Goal: Transaction & Acquisition: Purchase product/service

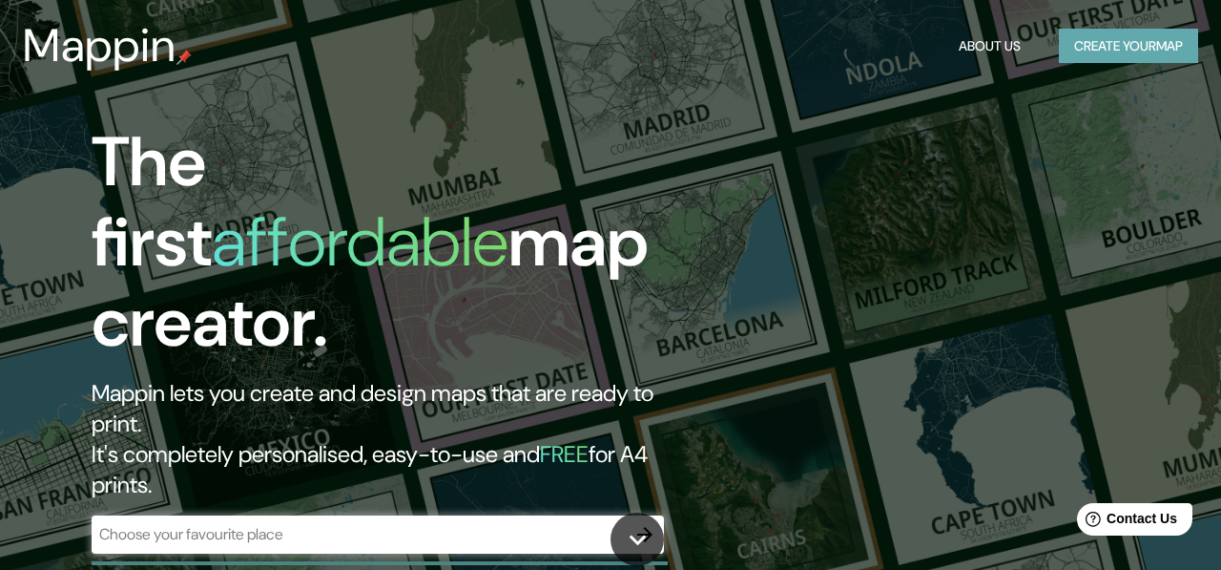
click at [1113, 58] on button "Create your map" at bounding box center [1128, 46] width 139 height 35
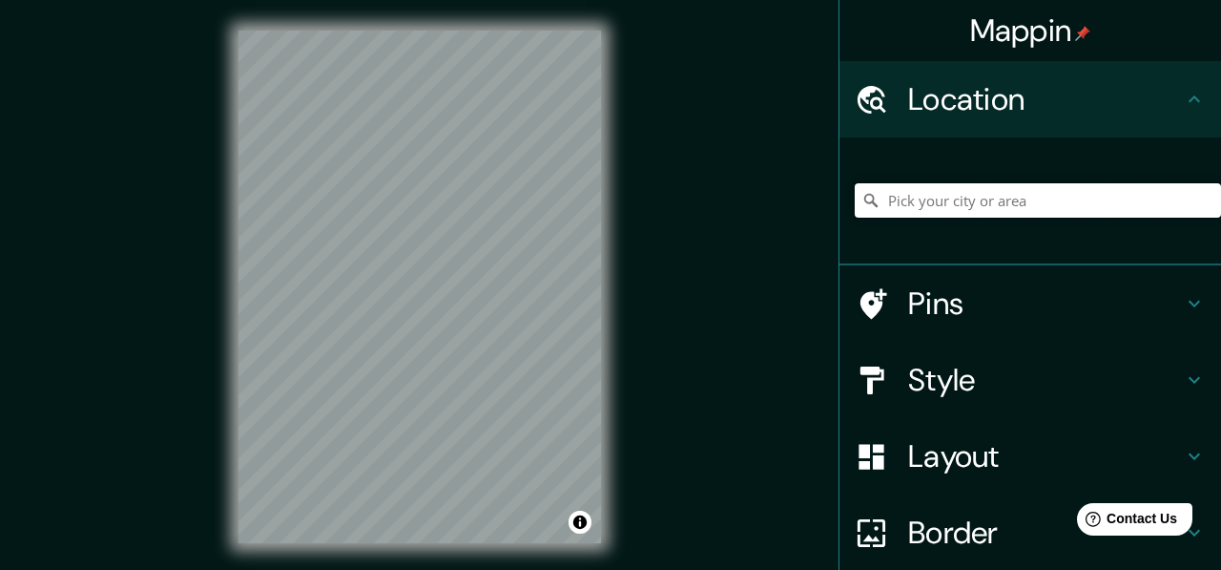
click at [960, 199] on input "Pick your city or area" at bounding box center [1038, 200] width 366 height 34
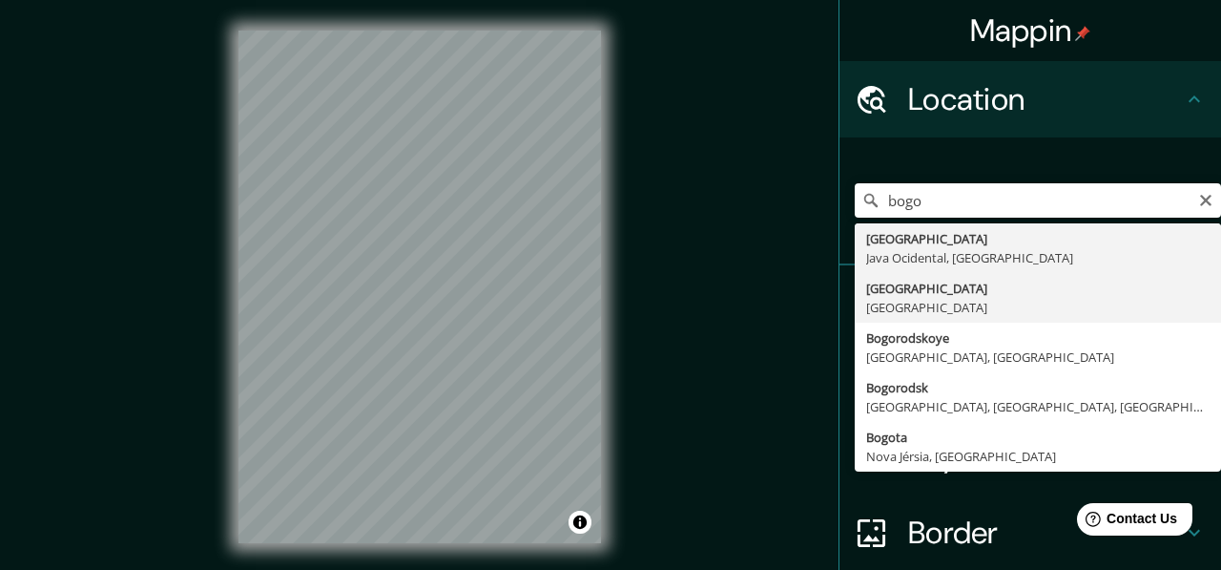
type input "Bogotá, Colômbia"
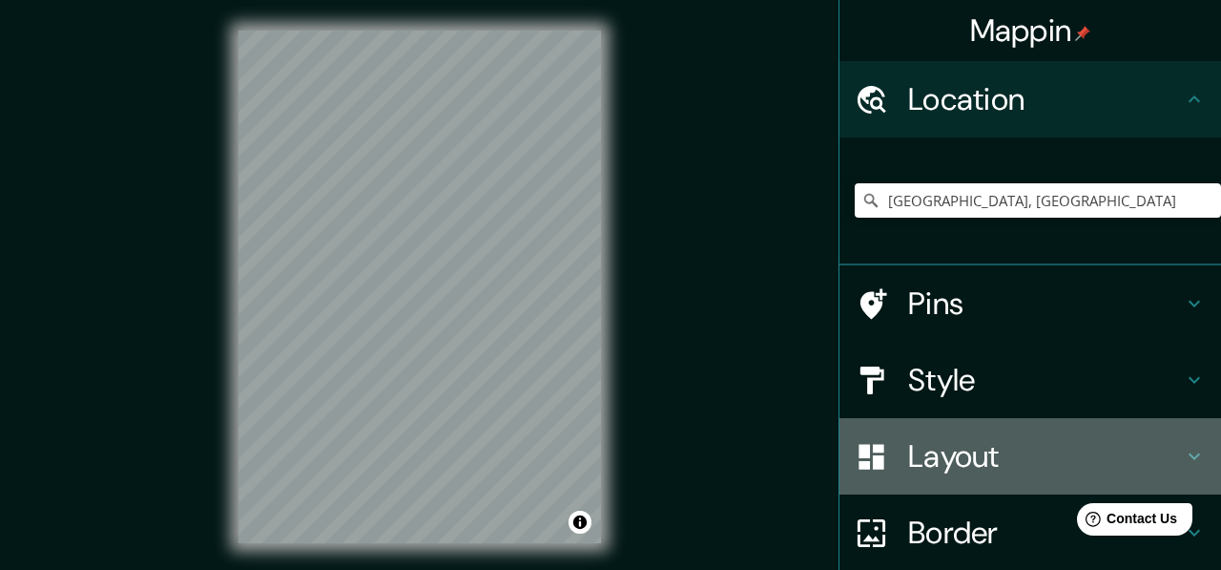
click at [974, 453] on h4 "Layout" at bounding box center [1045, 456] width 275 height 38
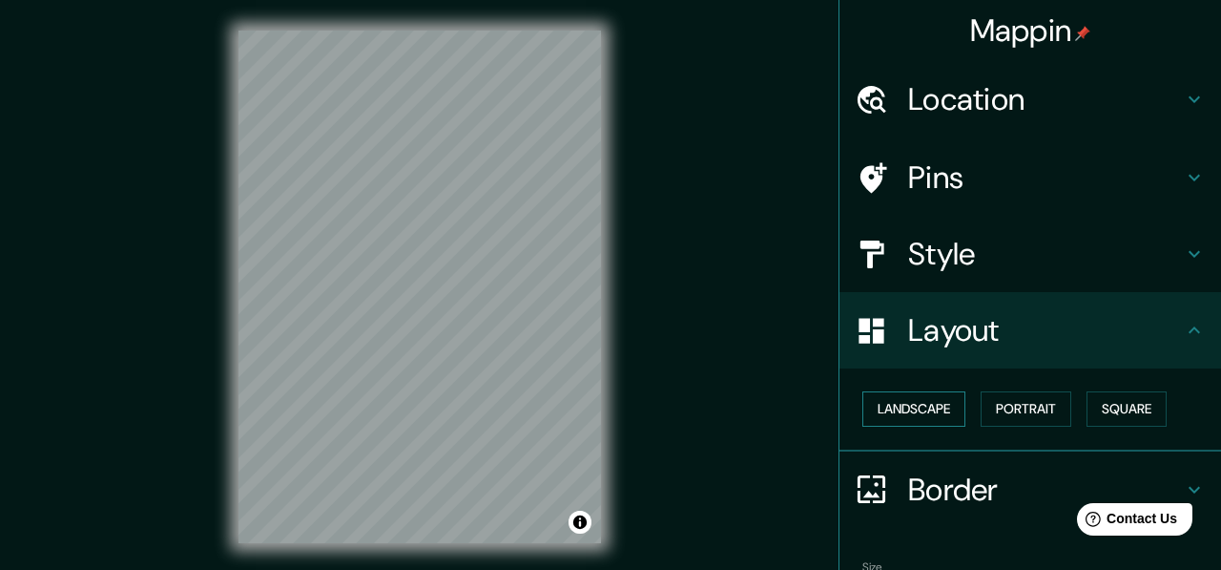
click at [950, 407] on button "Landscape" at bounding box center [914, 408] width 103 height 35
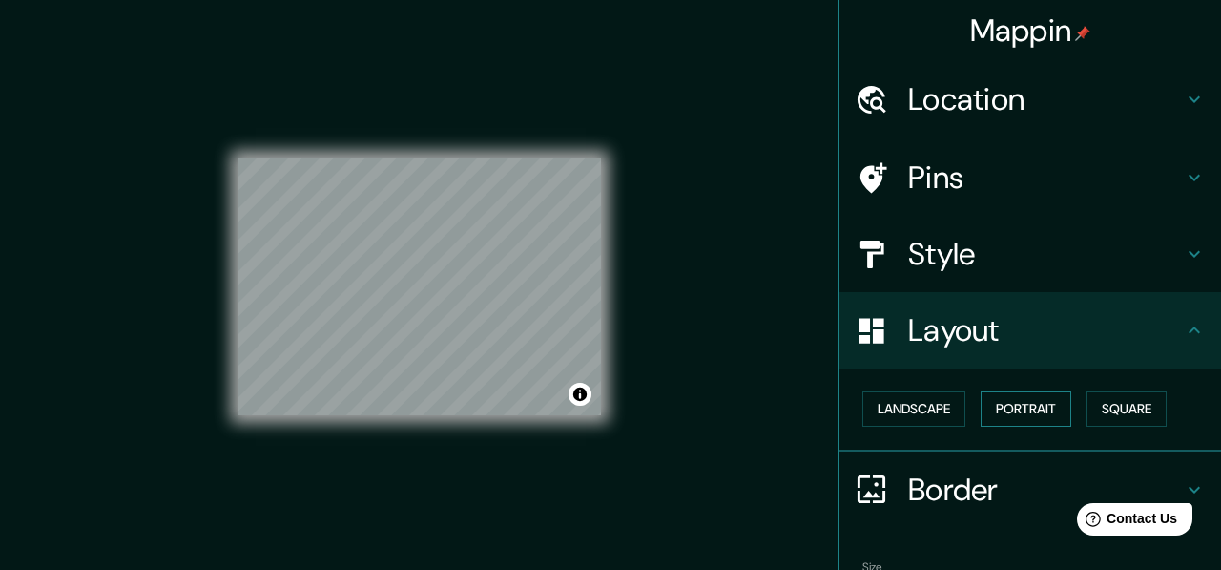
click at [1022, 416] on button "Portrait" at bounding box center [1026, 408] width 91 height 35
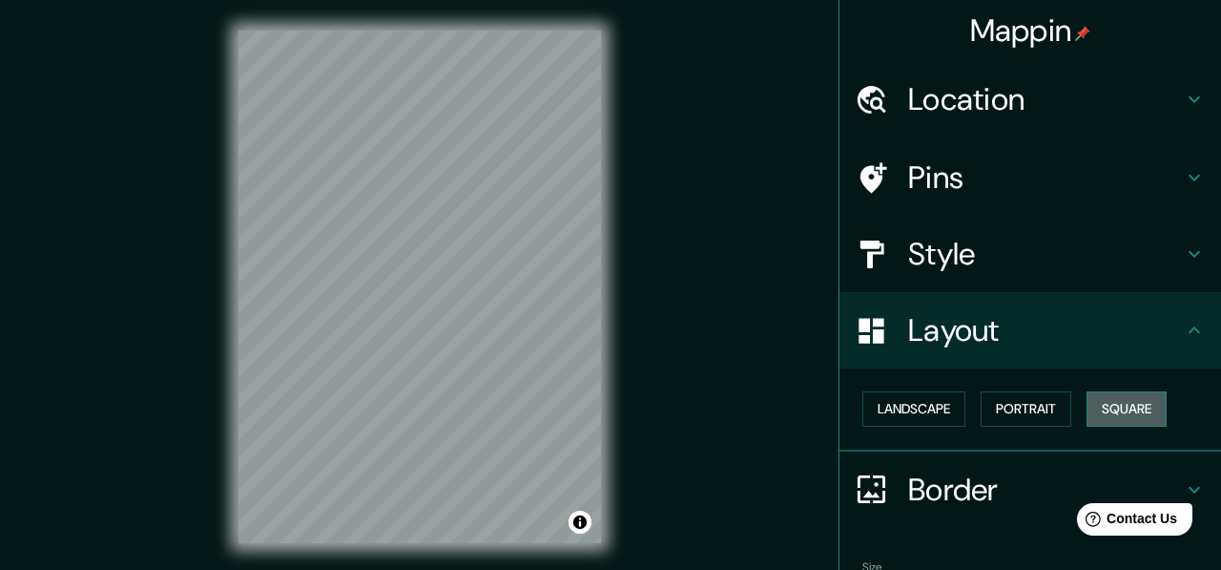
click at [1096, 419] on button "Square" at bounding box center [1127, 408] width 80 height 35
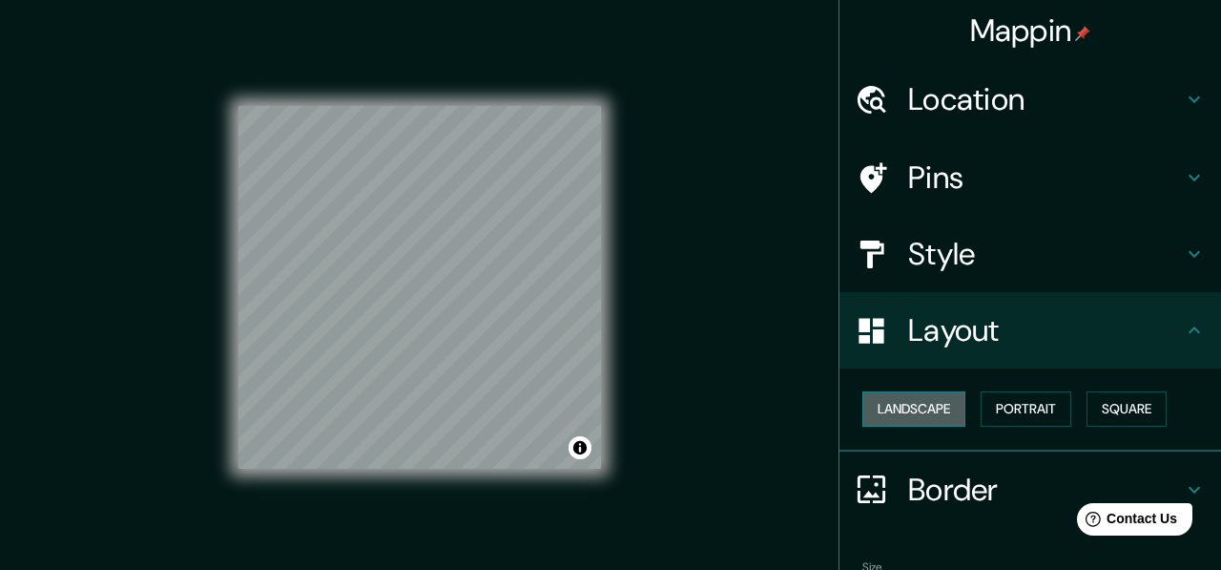
click at [911, 419] on button "Landscape" at bounding box center [914, 408] width 103 height 35
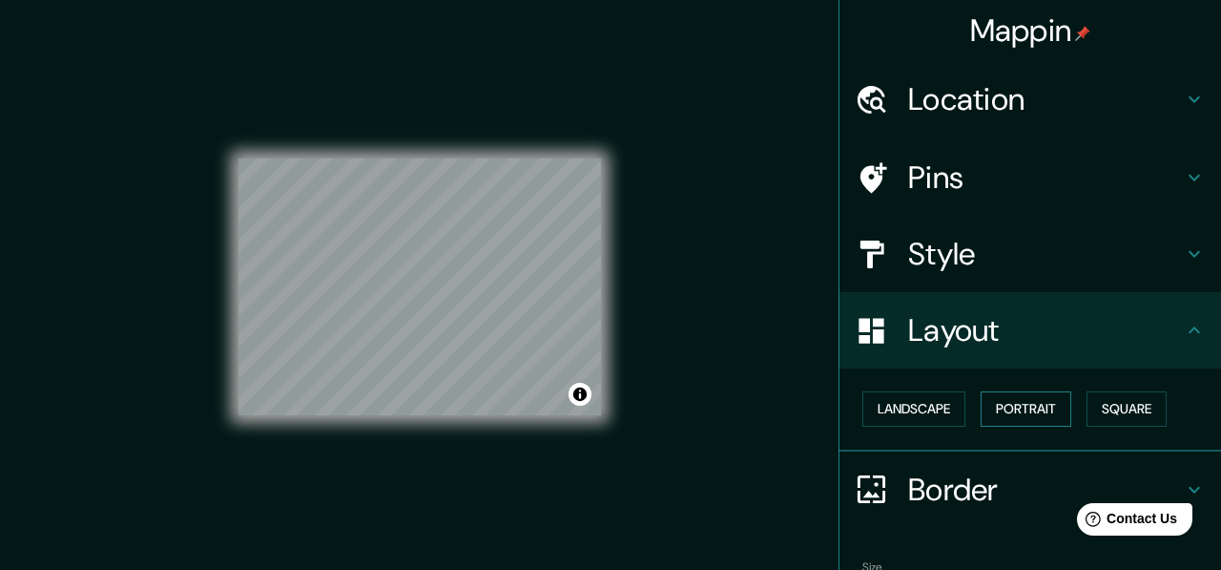
click at [1043, 417] on button "Portrait" at bounding box center [1026, 408] width 91 height 35
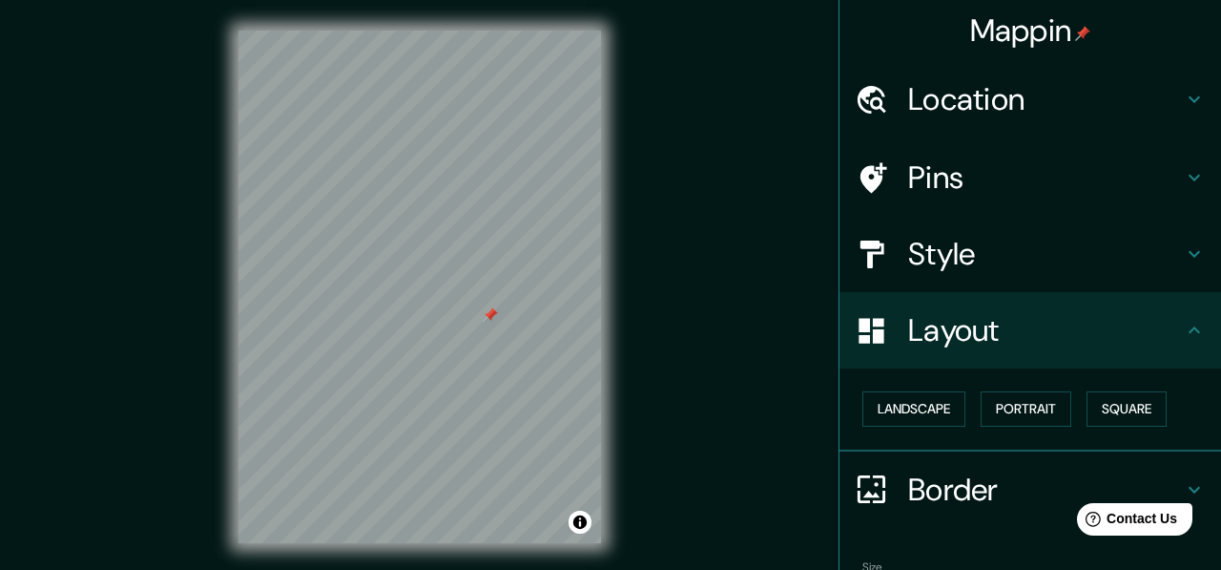
click at [490, 320] on div at bounding box center [490, 314] width 15 height 15
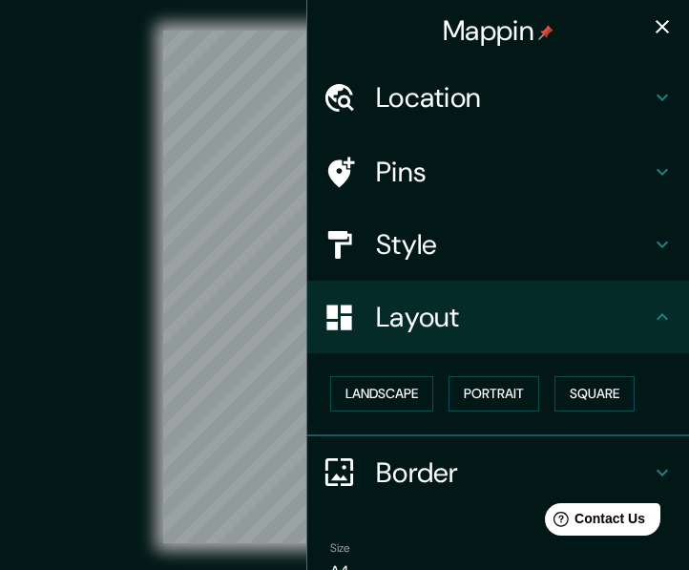
click at [658, 35] on icon "button" at bounding box center [662, 26] width 23 height 23
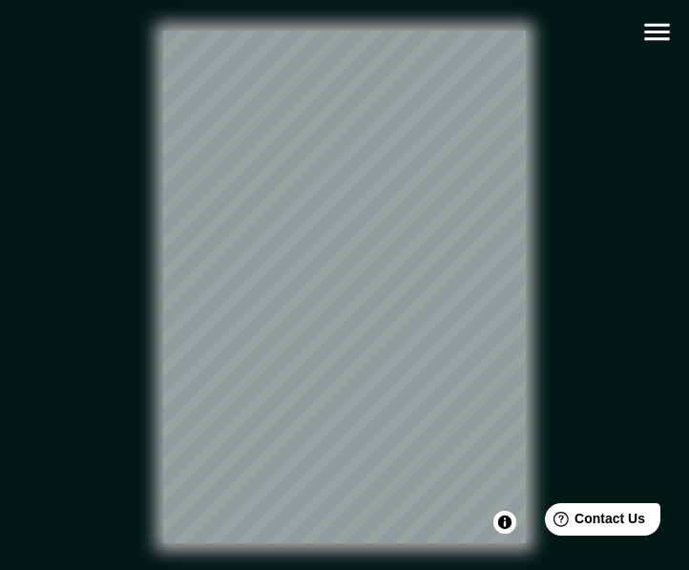
click at [653, 42] on icon "button" at bounding box center [656, 31] width 33 height 33
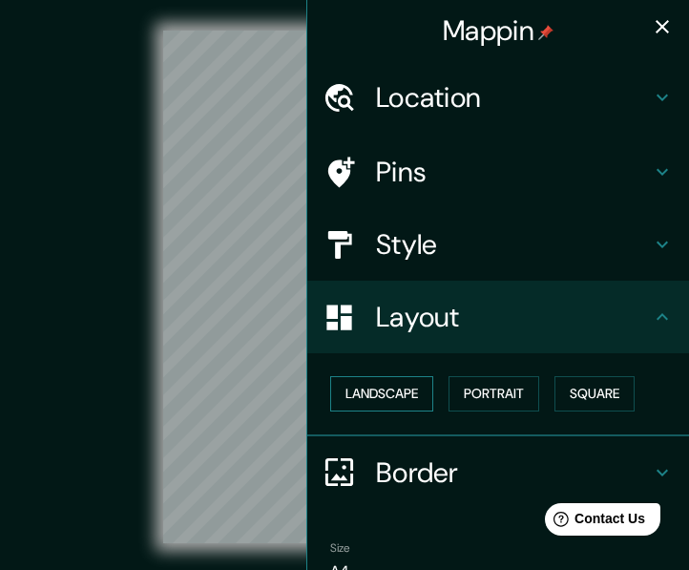
click at [385, 405] on button "Landscape" at bounding box center [381, 393] width 103 height 35
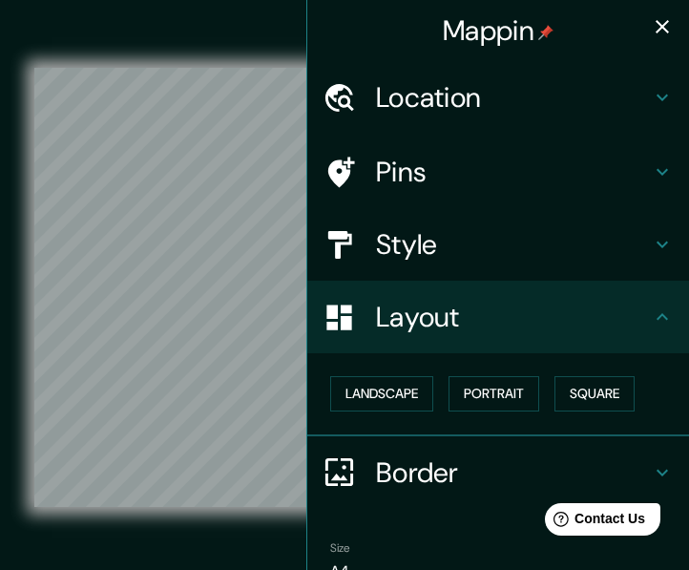
click at [665, 18] on icon "button" at bounding box center [662, 26] width 23 height 23
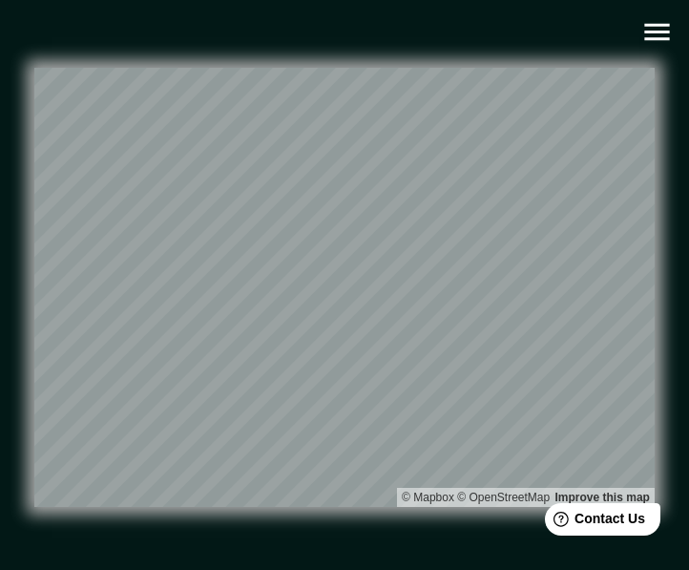
click at [653, 32] on icon "button" at bounding box center [656, 32] width 25 height 17
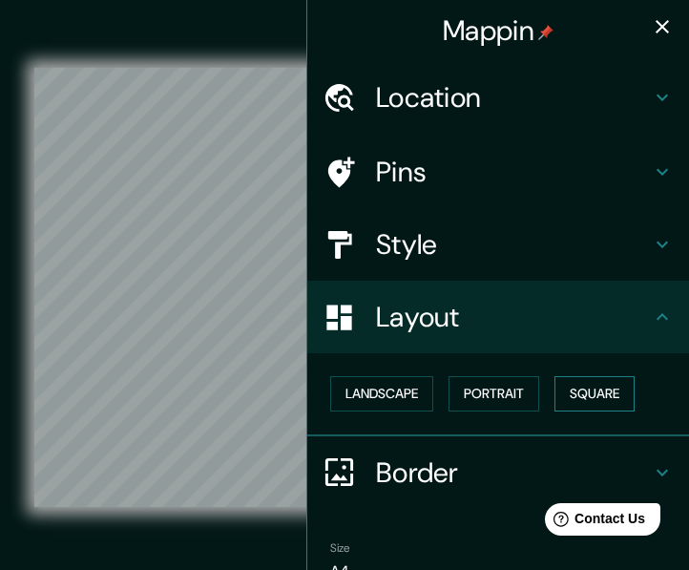
click at [606, 394] on button "Square" at bounding box center [594, 393] width 80 height 35
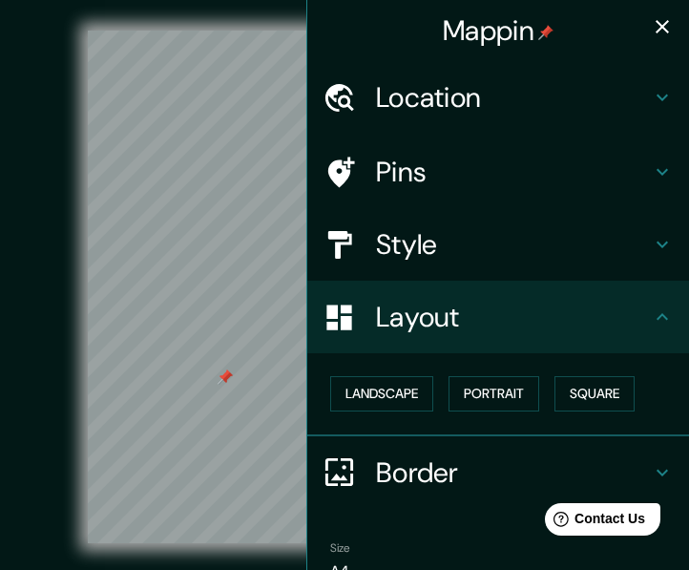
click at [231, 384] on div at bounding box center [225, 376] width 15 height 15
click at [225, 372] on div at bounding box center [225, 376] width 15 height 15
click at [657, 31] on icon "button" at bounding box center [662, 26] width 13 height 13
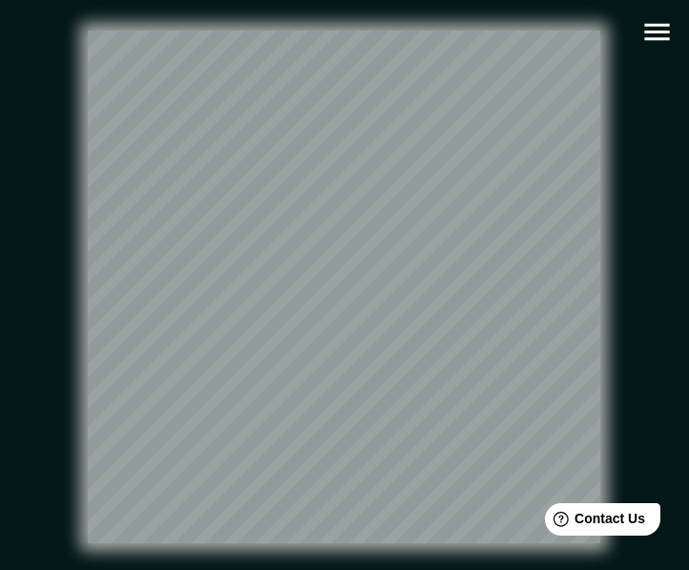
click at [667, 18] on icon "button" at bounding box center [656, 31] width 33 height 33
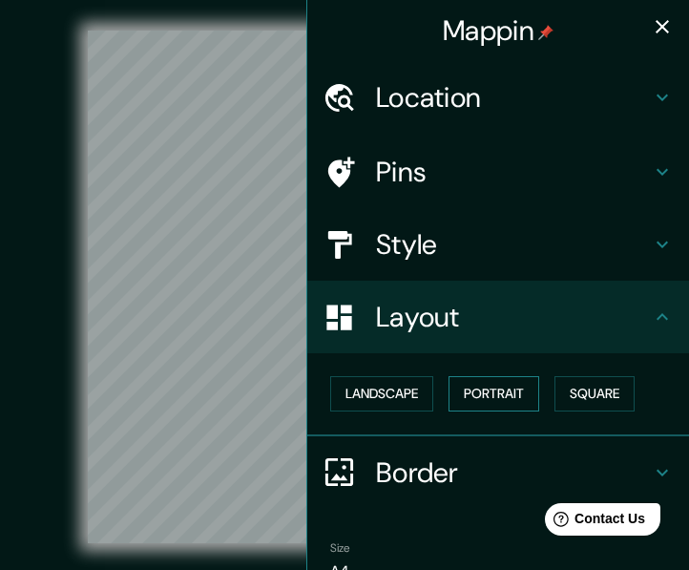
click at [487, 390] on button "Portrait" at bounding box center [494, 393] width 91 height 35
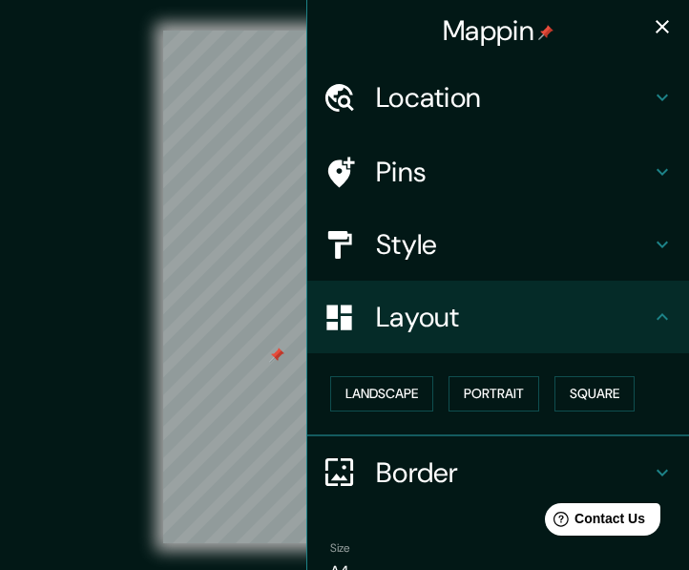
click at [278, 359] on div at bounding box center [276, 354] width 15 height 15
click at [663, 20] on icon "button" at bounding box center [662, 26] width 23 height 23
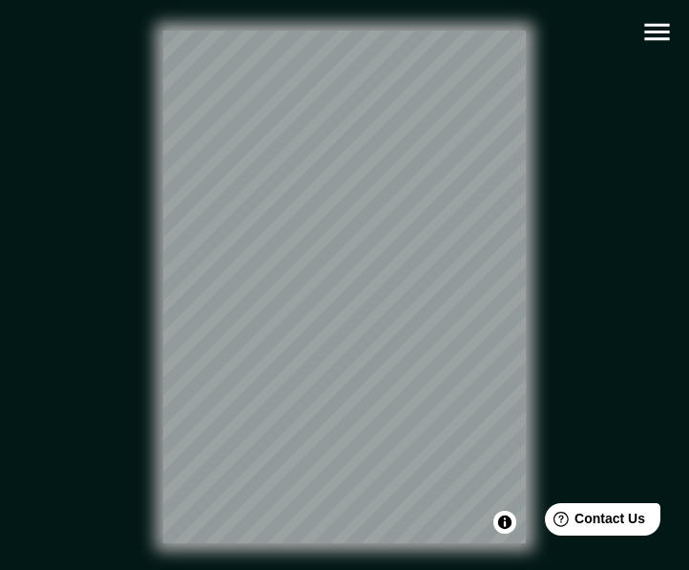
click at [666, 18] on icon "button" at bounding box center [656, 31] width 33 height 33
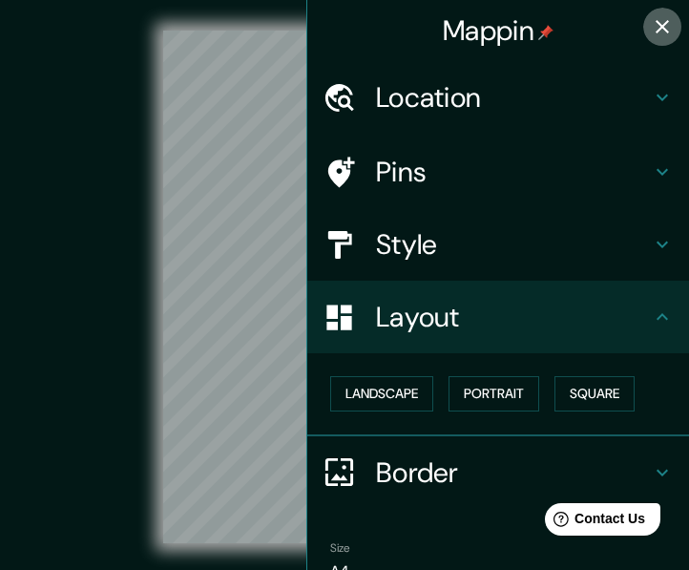
click at [661, 24] on icon "button" at bounding box center [662, 26] width 23 height 23
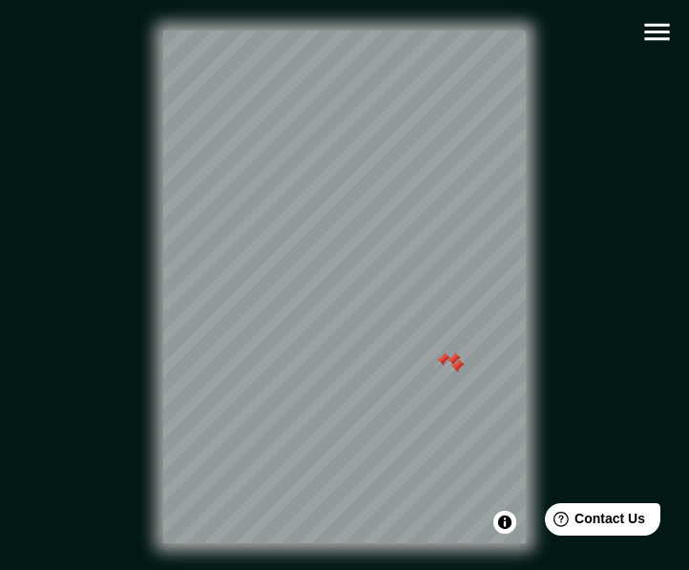
click at [450, 365] on div at bounding box center [456, 366] width 15 height 15
click at [451, 359] on div at bounding box center [453, 359] width 15 height 15
click at [442, 358] on div at bounding box center [442, 359] width 15 height 15
click at [653, 25] on icon "button" at bounding box center [656, 32] width 25 height 17
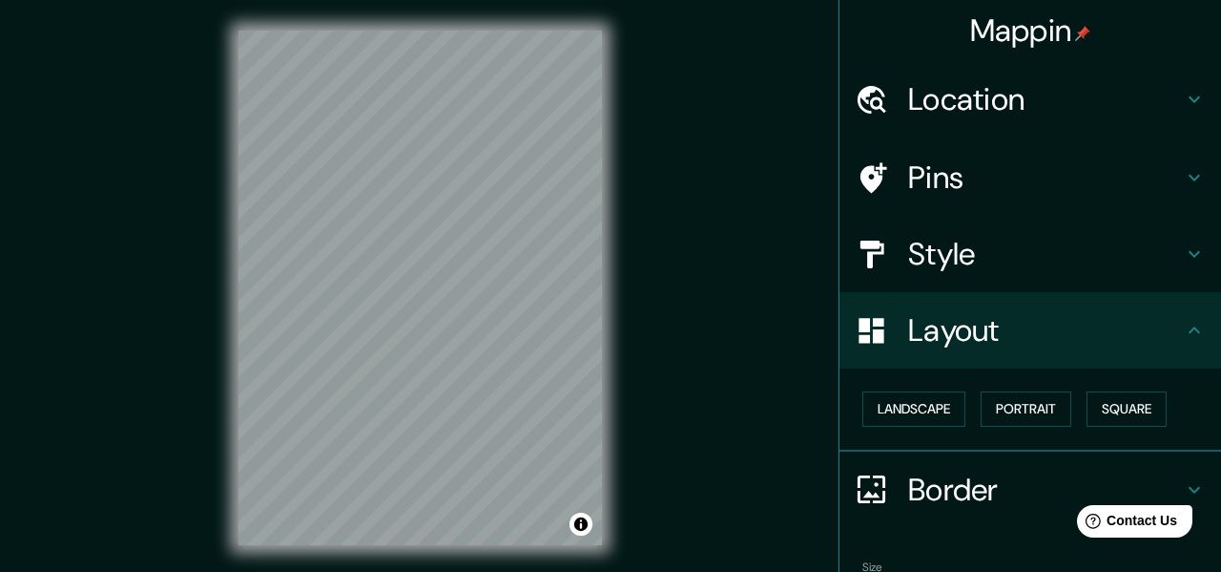
click at [950, 255] on h4 "Style" at bounding box center [1045, 254] width 275 height 38
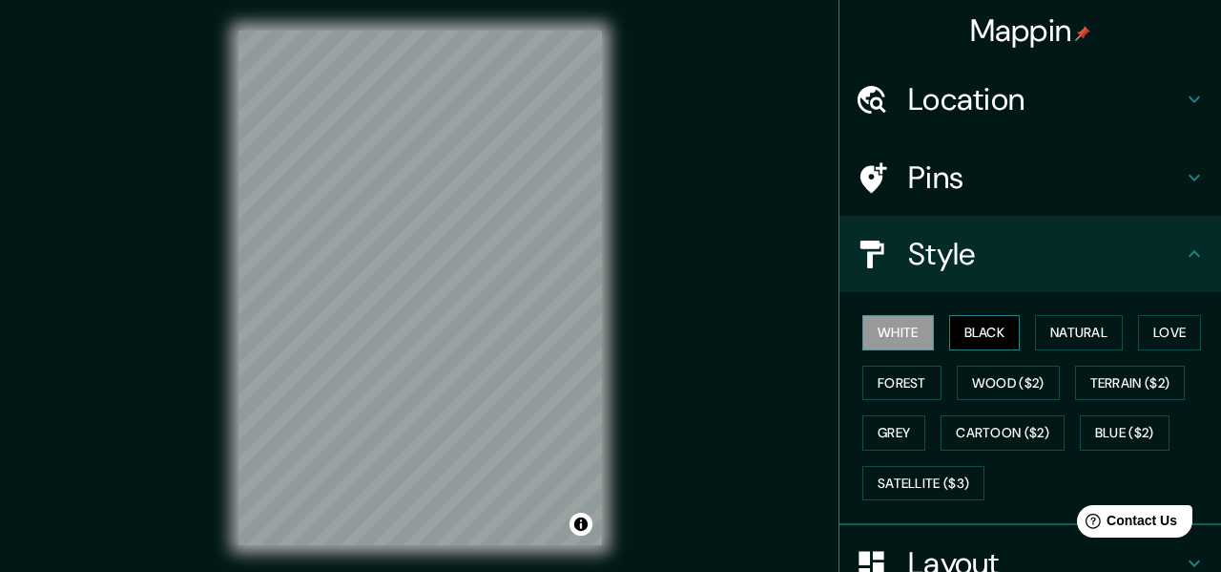
click at [978, 324] on button "Black" at bounding box center [986, 332] width 72 height 35
click at [1067, 332] on button "Natural" at bounding box center [1079, 332] width 88 height 35
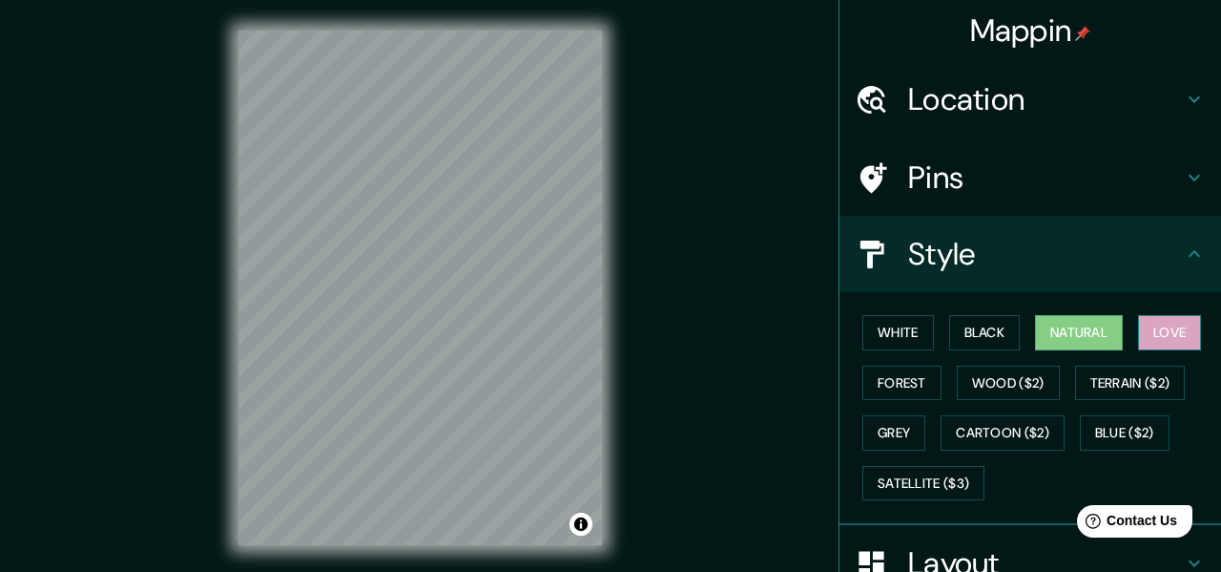
click at [1169, 336] on button "Love" at bounding box center [1169, 332] width 63 height 35
click at [911, 387] on button "Forest" at bounding box center [902, 382] width 79 height 35
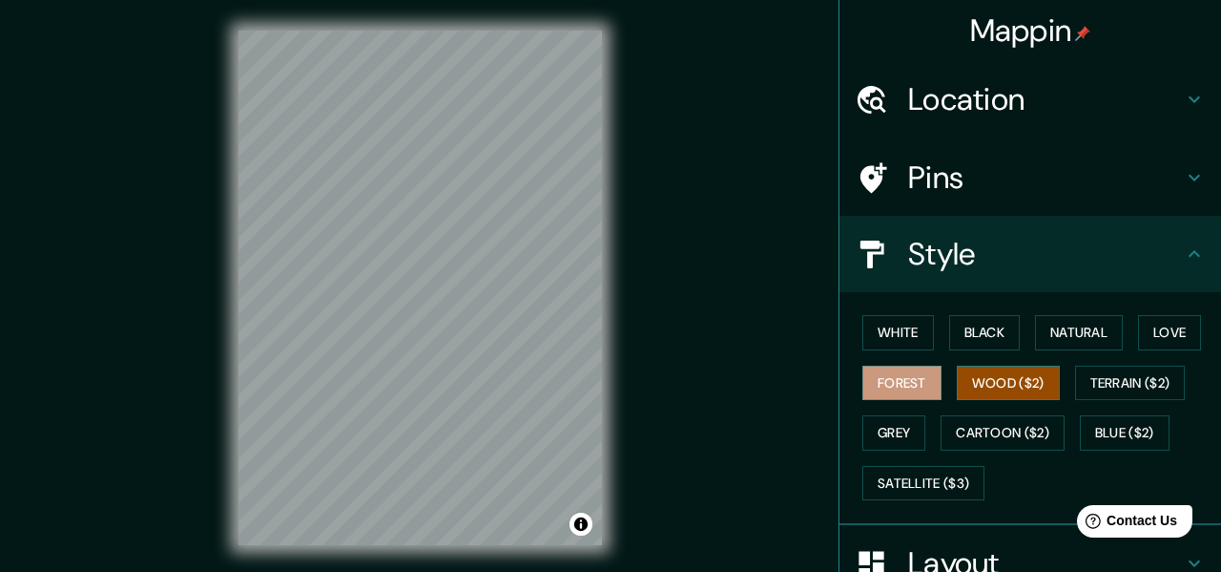
click at [1008, 381] on button "Wood ($2)" at bounding box center [1008, 382] width 103 height 35
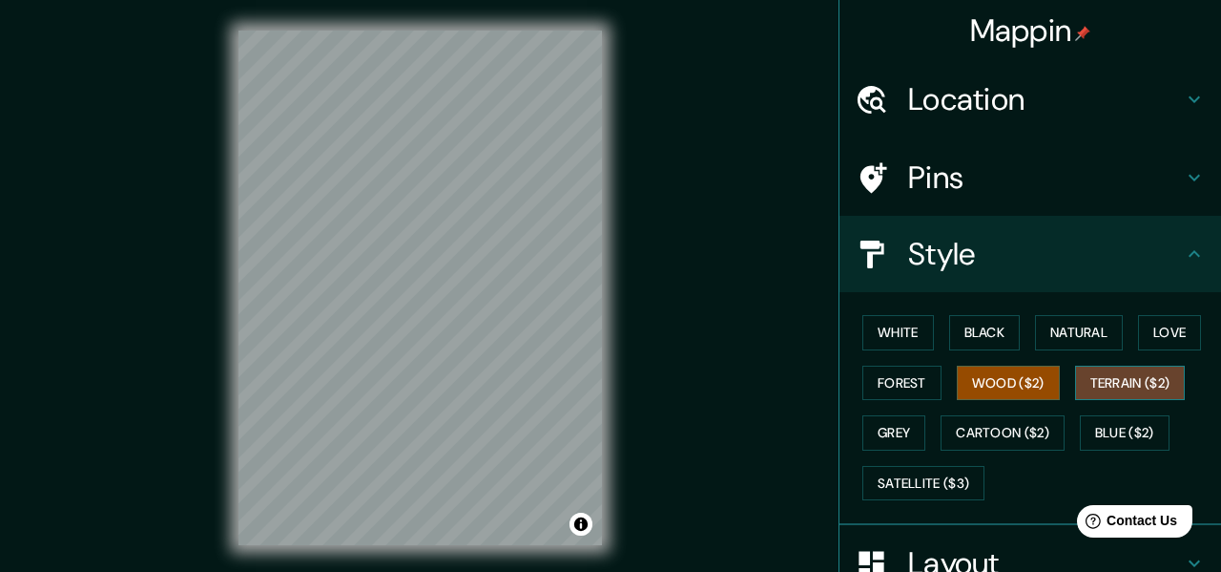
click at [1107, 383] on button "Terrain ($2)" at bounding box center [1130, 382] width 111 height 35
click at [894, 446] on button "Grey" at bounding box center [894, 432] width 63 height 35
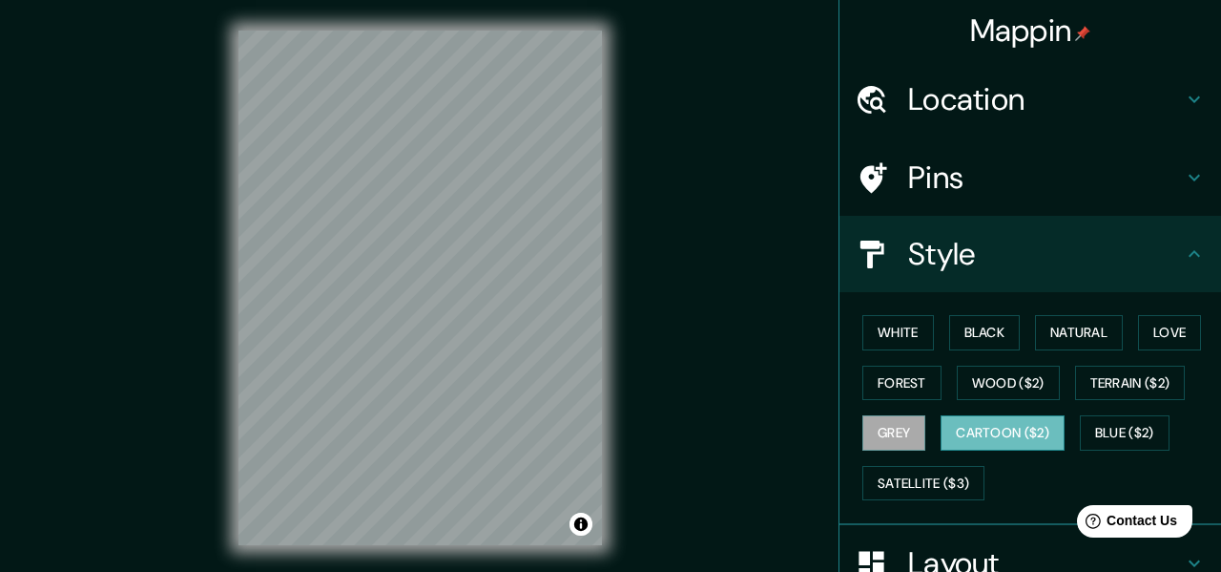
click at [992, 430] on button "Cartoon ($2)" at bounding box center [1003, 432] width 124 height 35
click at [1090, 438] on button "Blue ($2)" at bounding box center [1125, 432] width 90 height 35
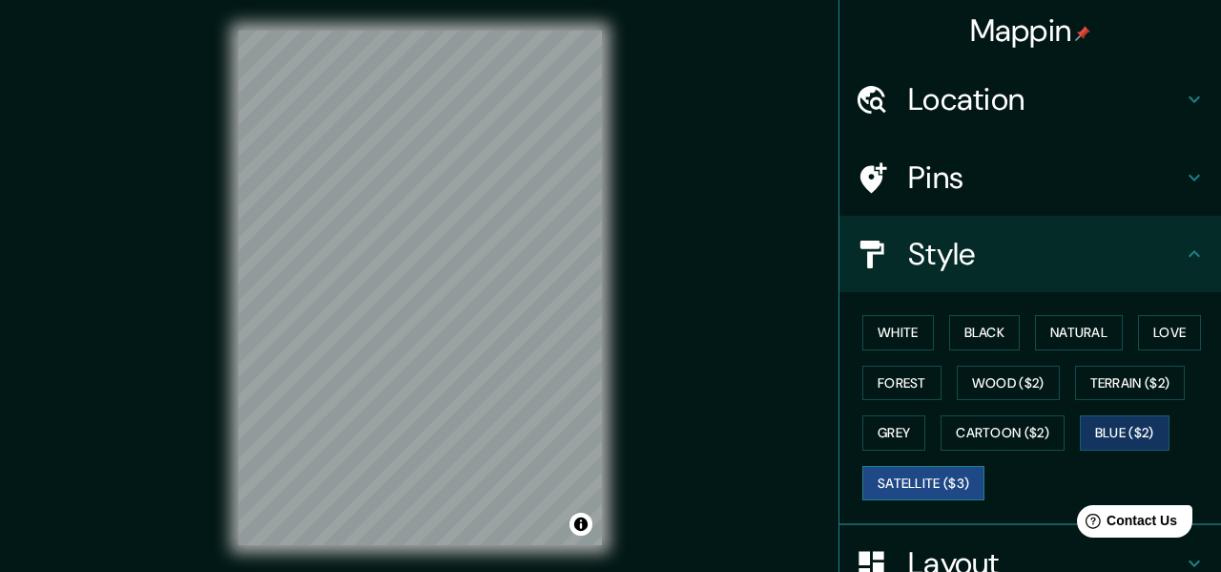
click at [952, 488] on button "Satellite ($3)" at bounding box center [924, 483] width 122 height 35
click at [890, 338] on button "White" at bounding box center [899, 332] width 72 height 35
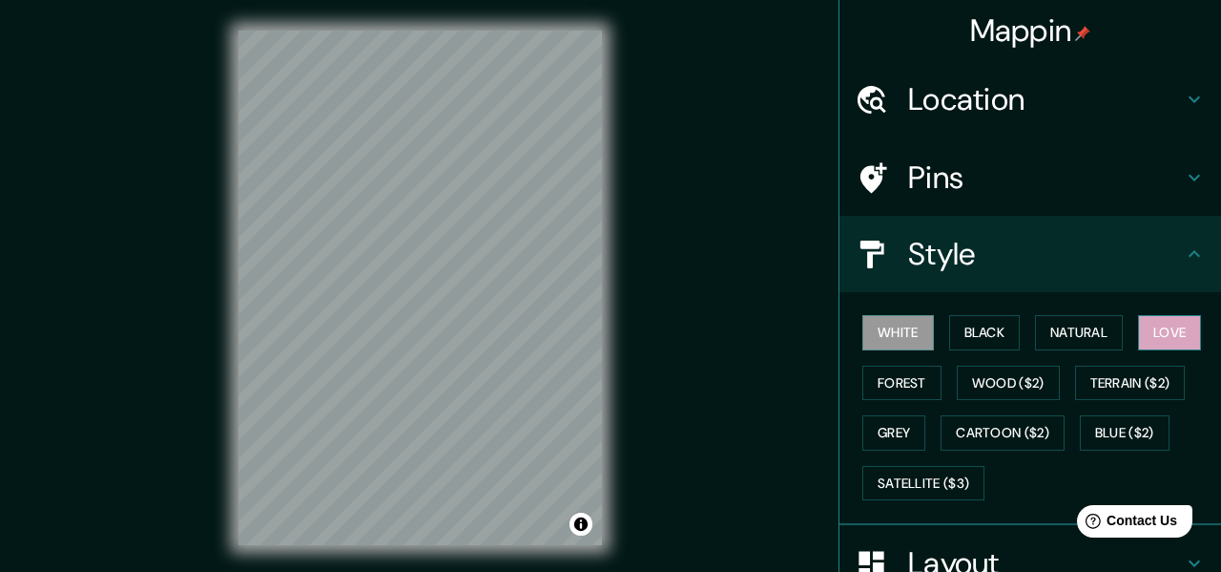
click at [1180, 335] on button "Love" at bounding box center [1169, 332] width 63 height 35
click at [897, 332] on button "White" at bounding box center [899, 332] width 72 height 35
click at [984, 335] on button "Black" at bounding box center [986, 332] width 72 height 35
click at [917, 337] on button "White" at bounding box center [899, 332] width 72 height 35
click at [977, 333] on button "Black" at bounding box center [986, 332] width 72 height 35
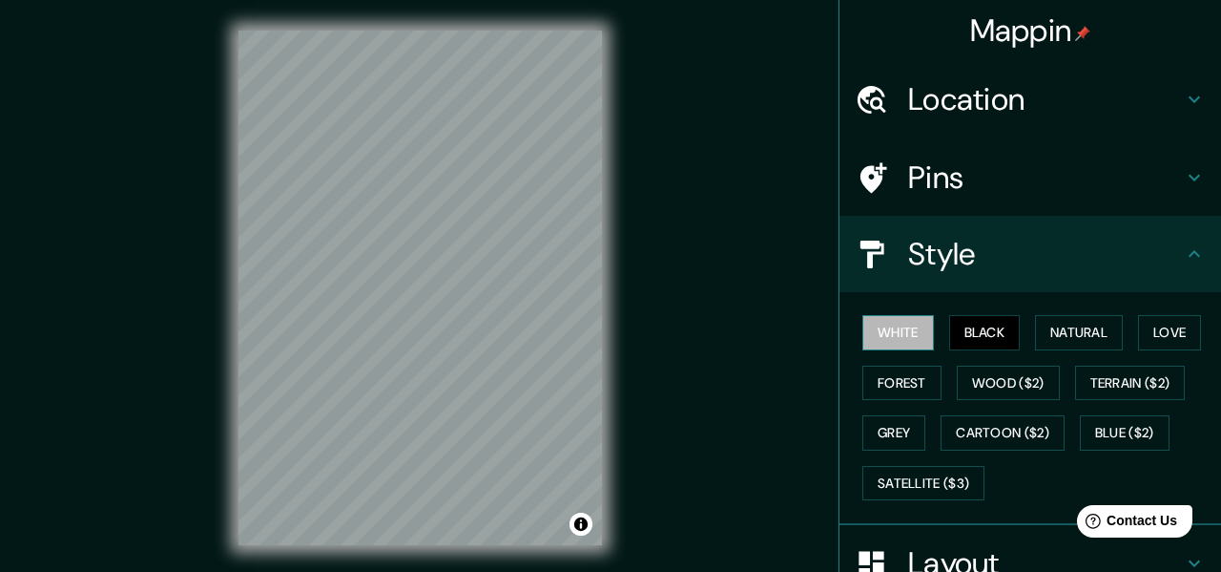
click at [913, 322] on button "White" at bounding box center [899, 332] width 72 height 35
click at [994, 332] on button "Black" at bounding box center [986, 332] width 72 height 35
click at [904, 336] on button "White" at bounding box center [899, 332] width 72 height 35
click at [842, 502] on div "White Black Natural Love Forest Wood ($2) Terrain ($2) Grey Cartoon ($2) Blue (…" at bounding box center [1031, 408] width 382 height 233
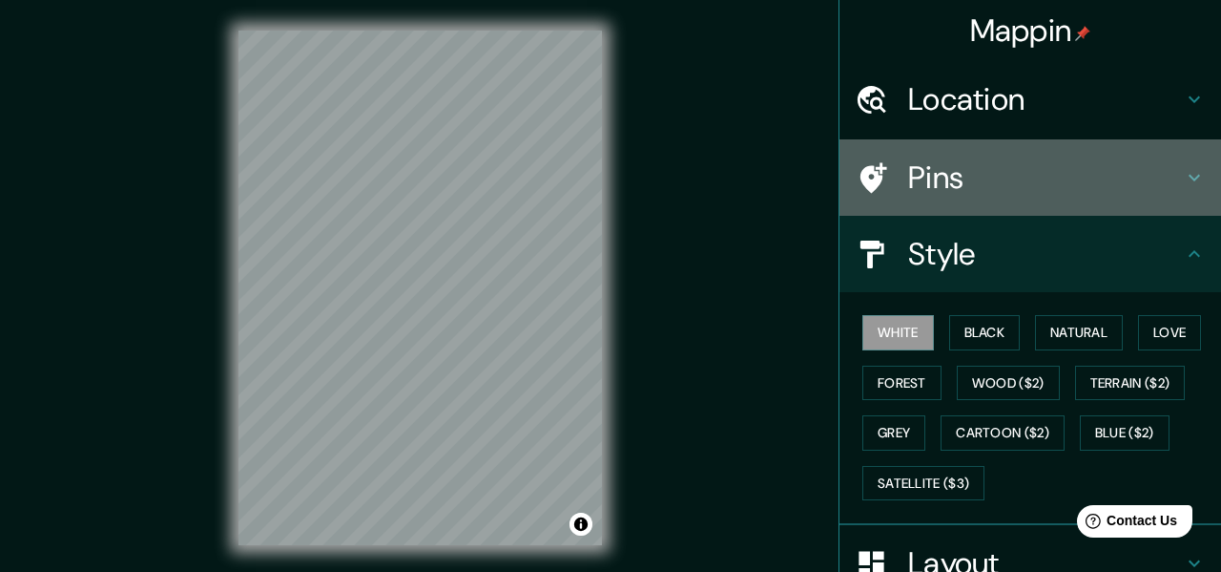
click at [1009, 171] on h4 "Pins" at bounding box center [1045, 177] width 275 height 38
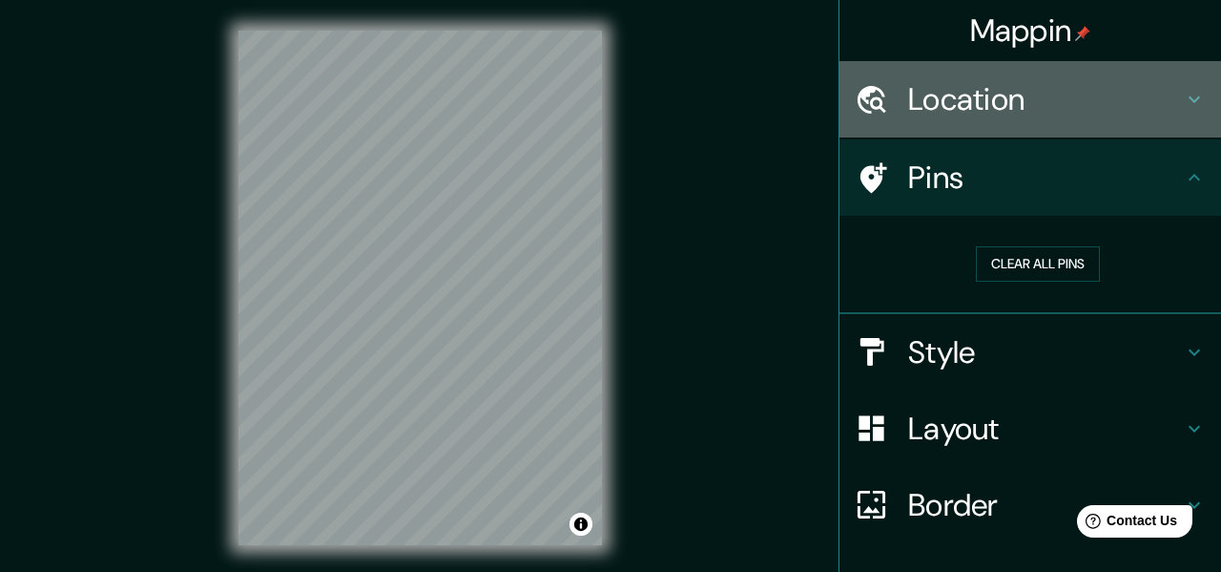
click at [993, 98] on h4 "Location" at bounding box center [1045, 99] width 275 height 38
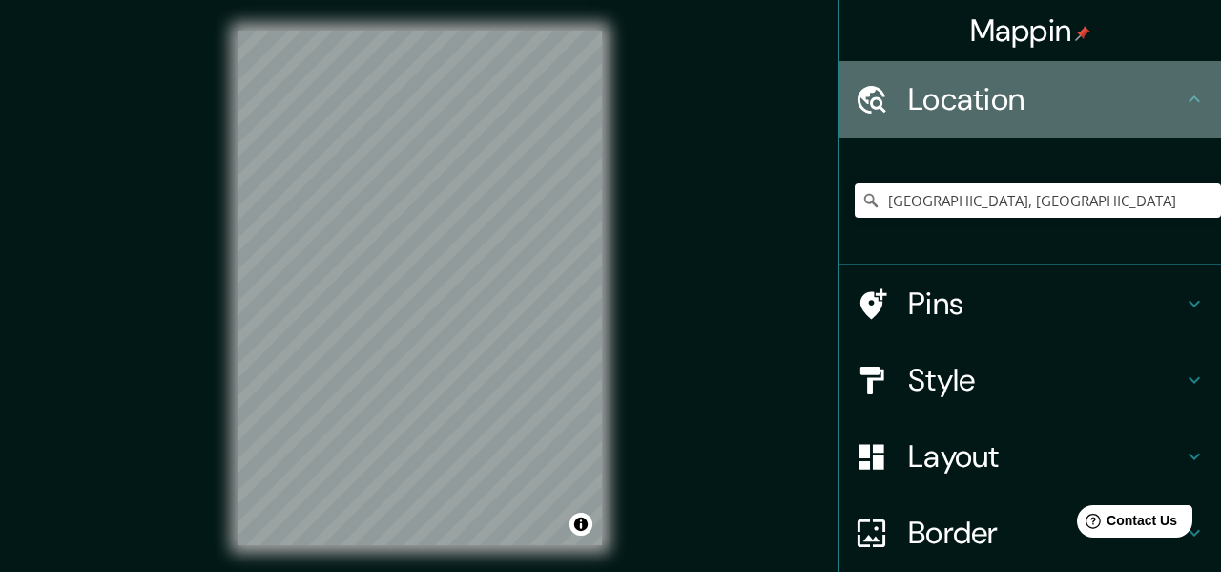
click at [994, 98] on h4 "Location" at bounding box center [1045, 99] width 275 height 38
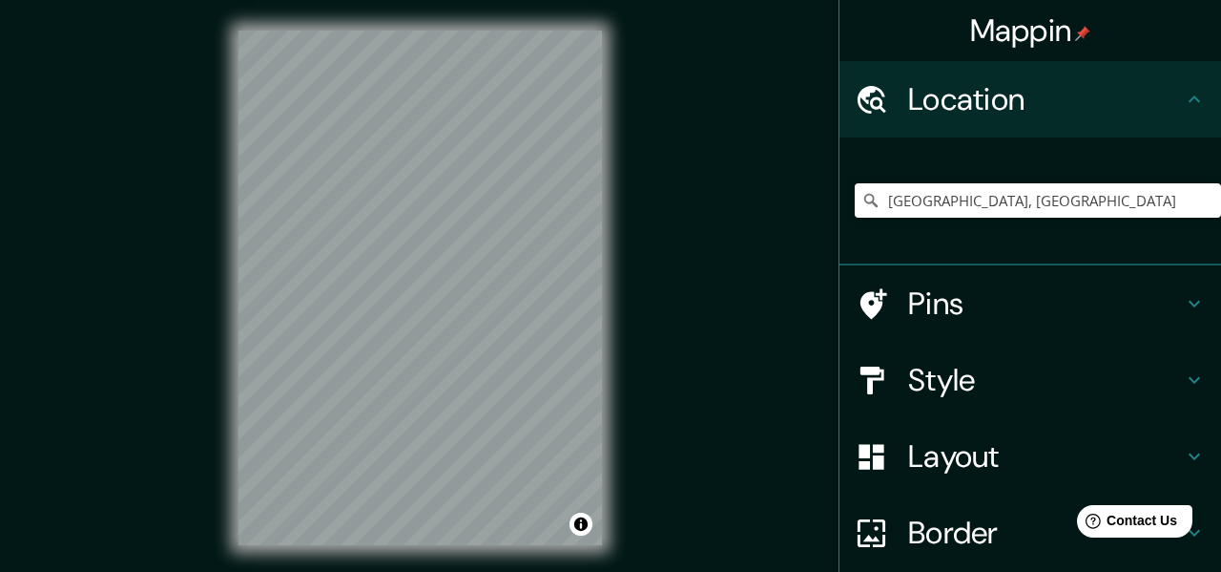
click at [952, 301] on h4 "Pins" at bounding box center [1045, 303] width 275 height 38
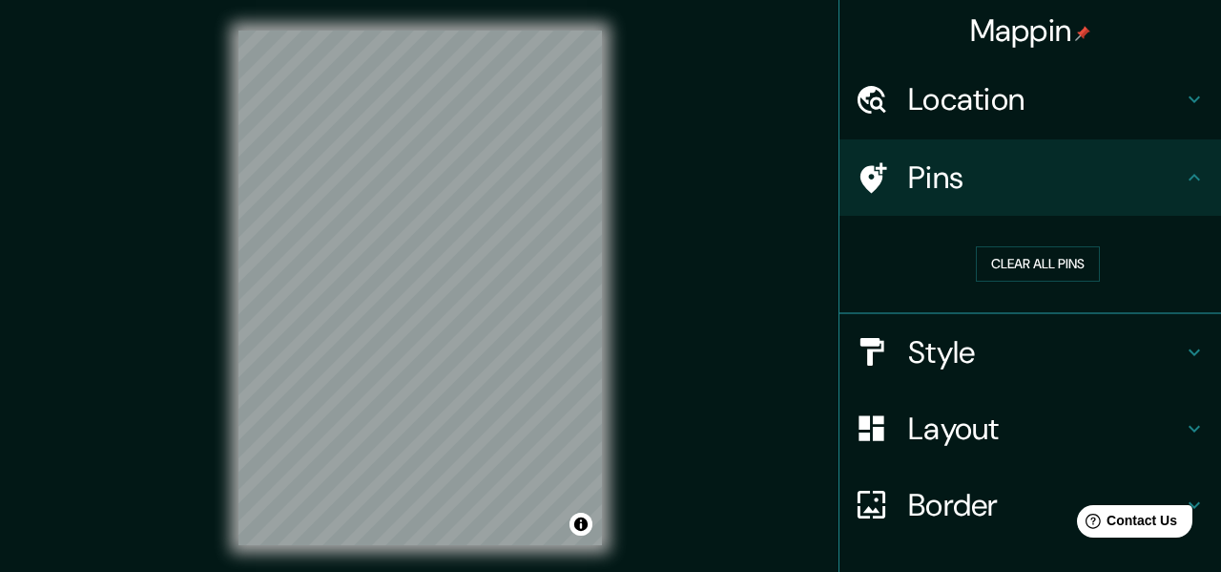
scroll to position [130, 0]
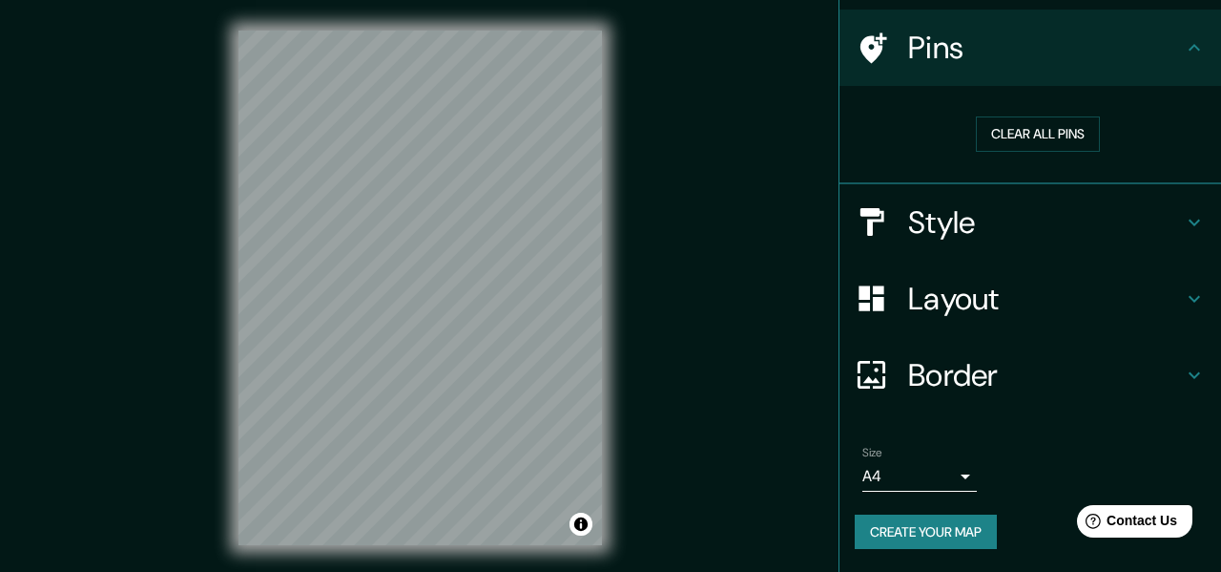
click at [910, 537] on button "Create your map" at bounding box center [926, 531] width 142 height 35
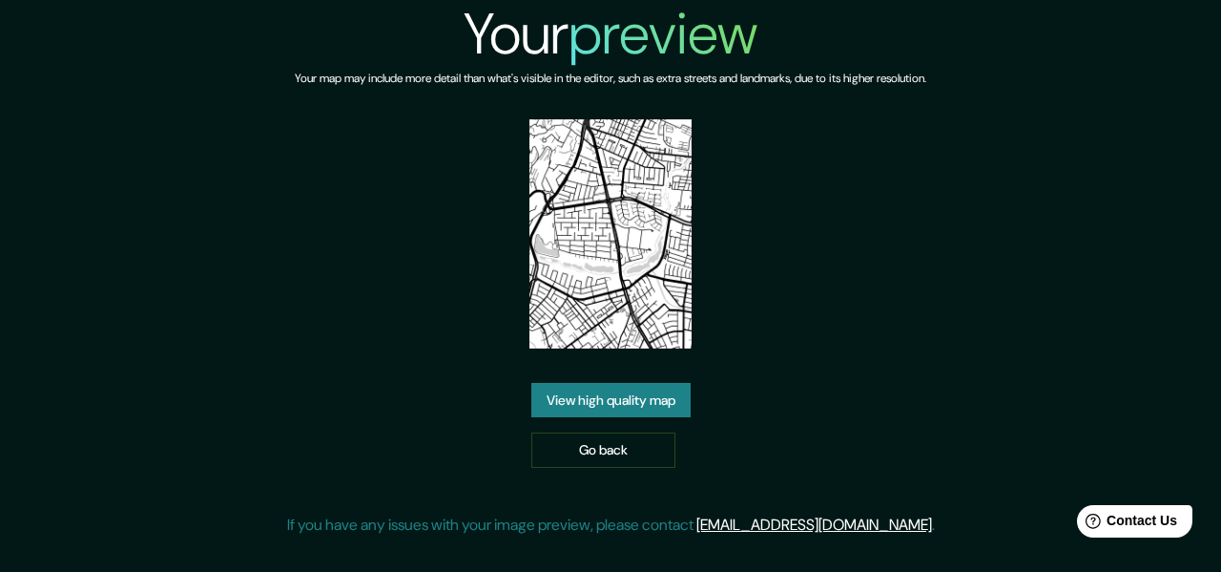
click at [639, 401] on link "View high quality map" at bounding box center [611, 400] width 159 height 35
